Goal: Task Accomplishment & Management: Complete application form

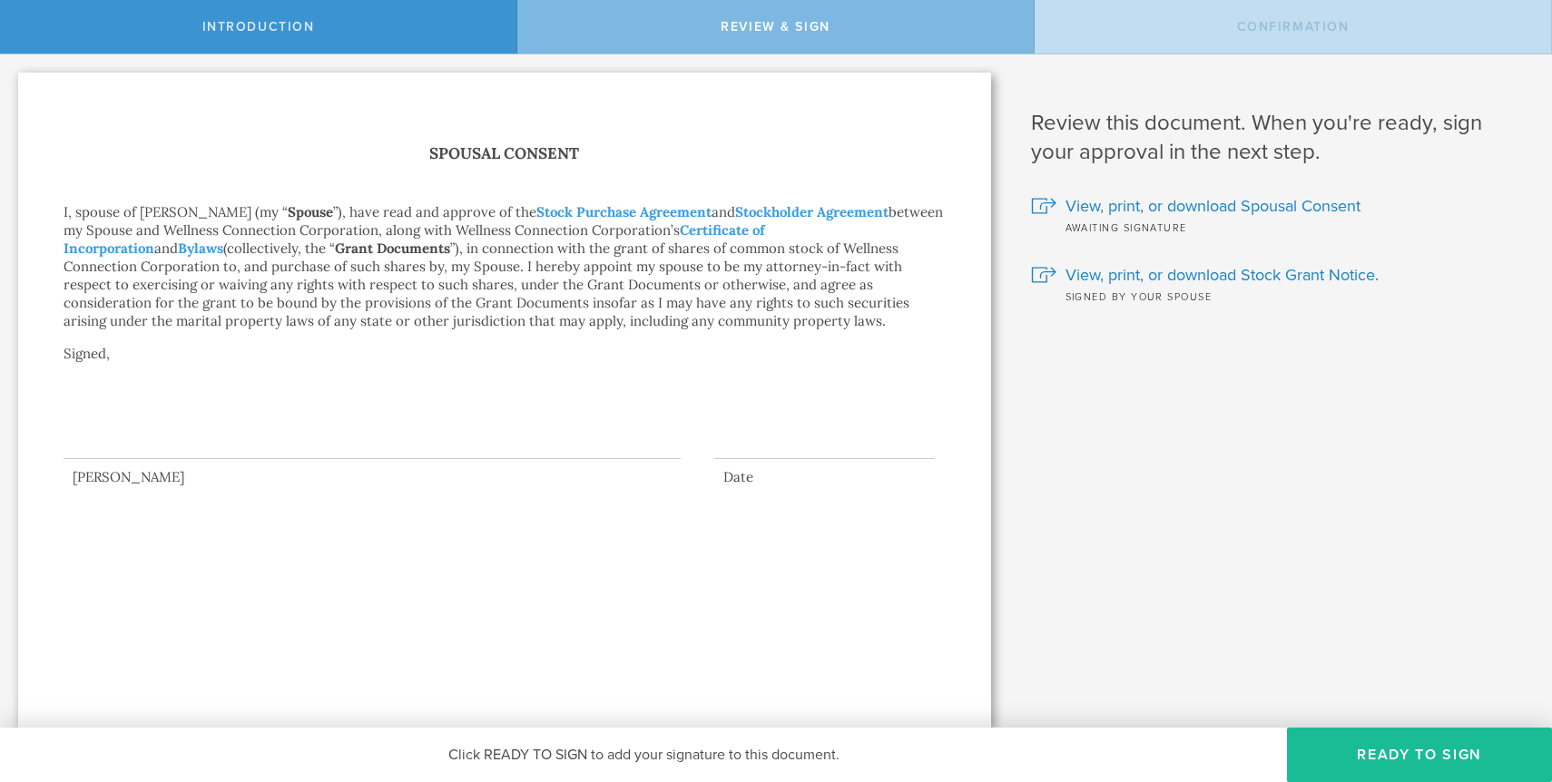
click at [353, 434] on div at bounding box center [372, 423] width 617 height 73
click at [1413, 745] on button "Ready to Sign" at bounding box center [1419, 755] width 265 height 54
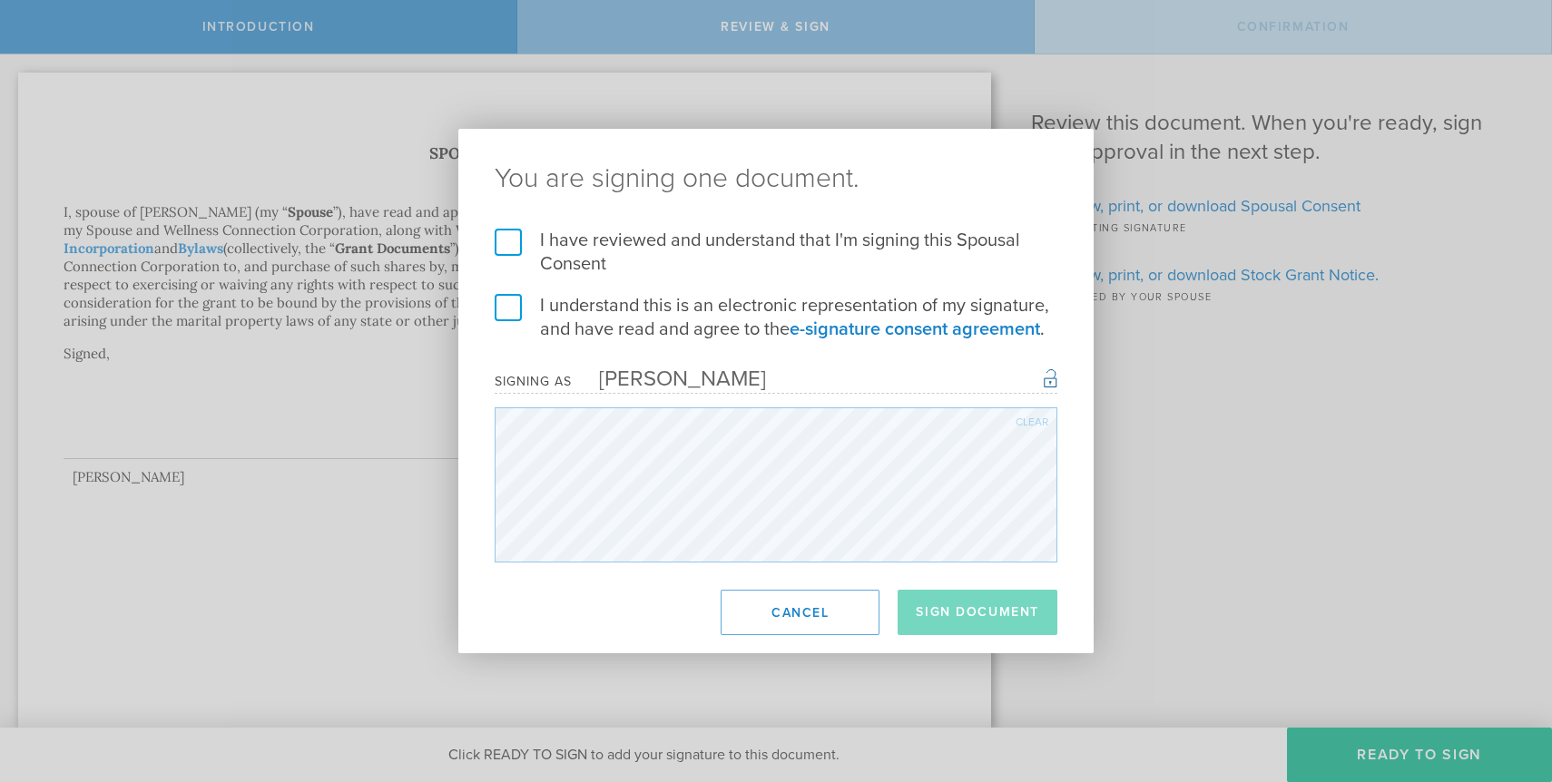
click at [504, 311] on label "I understand this is an electronic representation of my signature, and have rea…" at bounding box center [776, 317] width 563 height 47
click at [0, 0] on input "I understand this is an electronic representation of my signature, and have rea…" at bounding box center [0, 0] width 0 height 0
click at [503, 245] on label "I have reviewed and understand that I'm signing this Spousal Consent" at bounding box center [776, 252] width 563 height 47
click at [0, 0] on input "I have reviewed and understand that I'm signing this Spousal Consent" at bounding box center [0, 0] width 0 height 0
click at [941, 611] on button "Sign Document" at bounding box center [977, 612] width 160 height 45
